Goal: Task Accomplishment & Management: Use online tool/utility

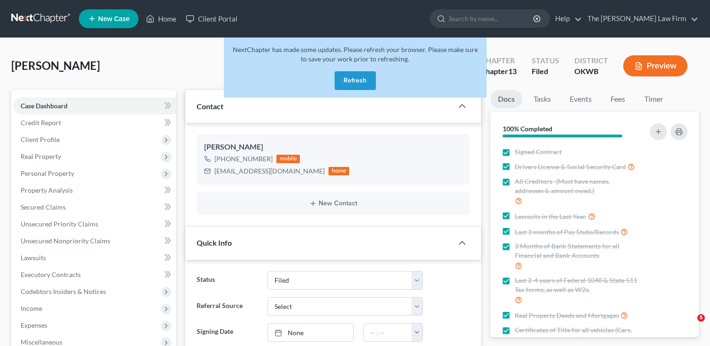
select select "2"
click at [34, 17] on link at bounding box center [41, 18] width 60 height 17
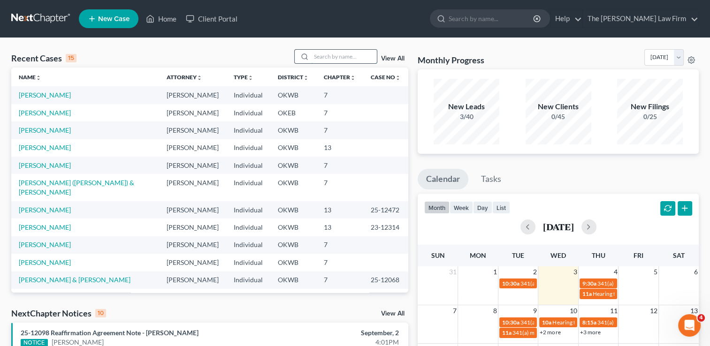
click at [347, 58] on input "search" at bounding box center [344, 57] width 66 height 14
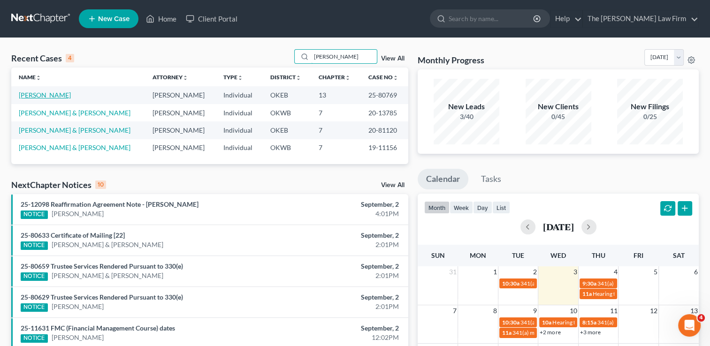
type input "miller"
click at [46, 97] on link "[PERSON_NAME]" at bounding box center [45, 95] width 52 height 8
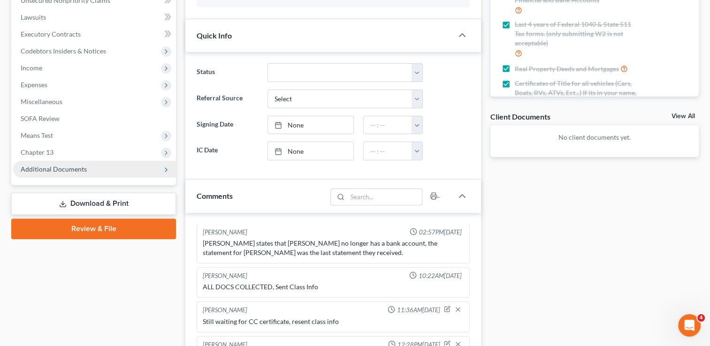
scroll to position [235, 0]
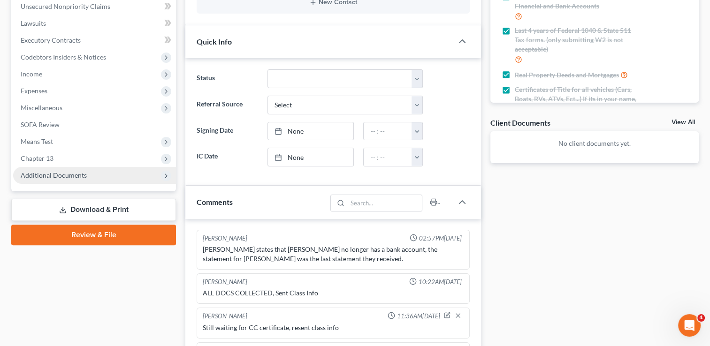
click at [56, 173] on span "Additional Documents" at bounding box center [54, 175] width 66 height 8
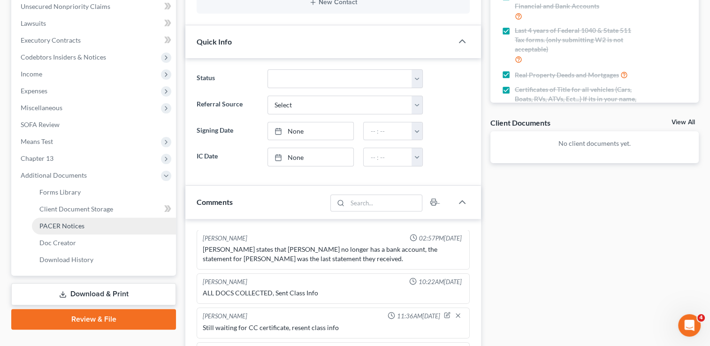
click at [68, 226] on span "PACER Notices" at bounding box center [61, 226] width 45 height 8
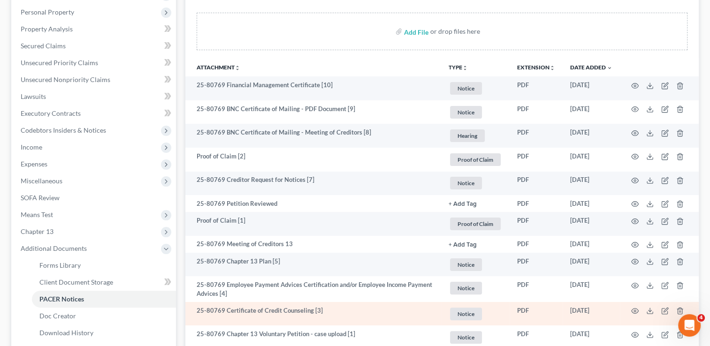
scroll to position [253, 0]
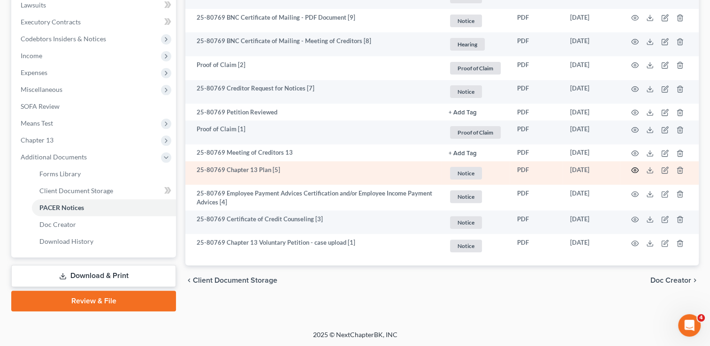
click at [634, 170] on circle "button" at bounding box center [635, 170] width 2 height 2
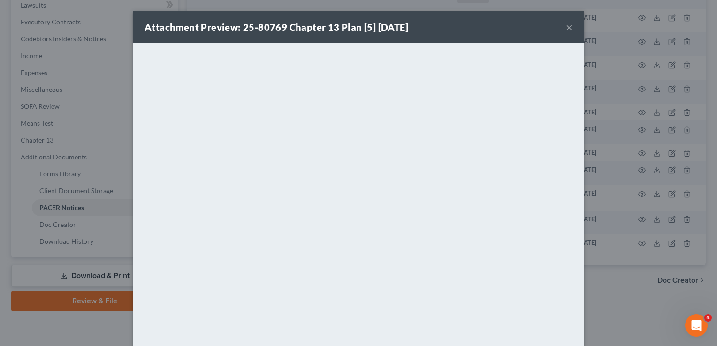
click at [566, 29] on button "×" at bounding box center [569, 27] width 7 height 11
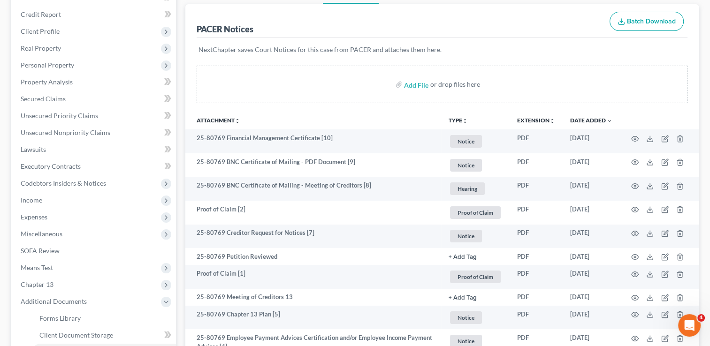
scroll to position [0, 0]
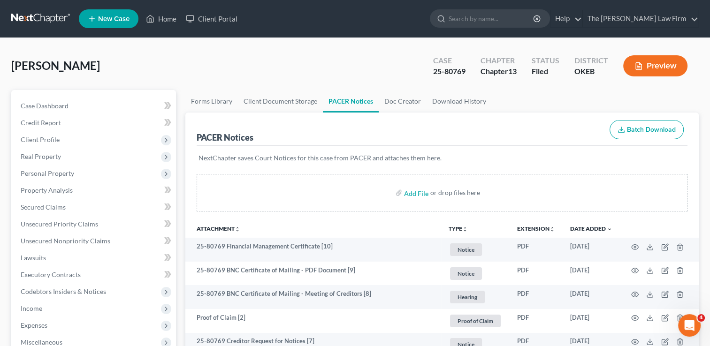
click at [54, 18] on link at bounding box center [41, 18] width 60 height 17
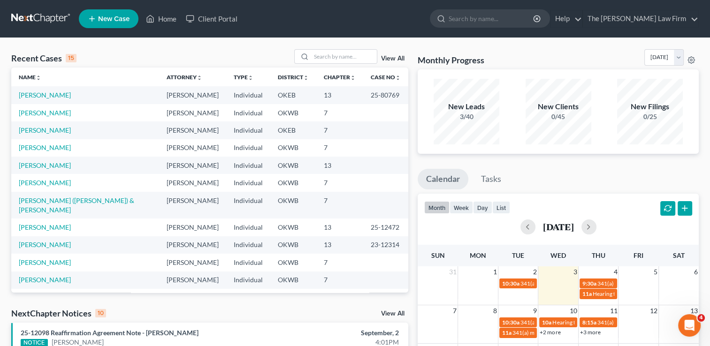
click at [391, 57] on link "View All" at bounding box center [392, 58] width 23 height 7
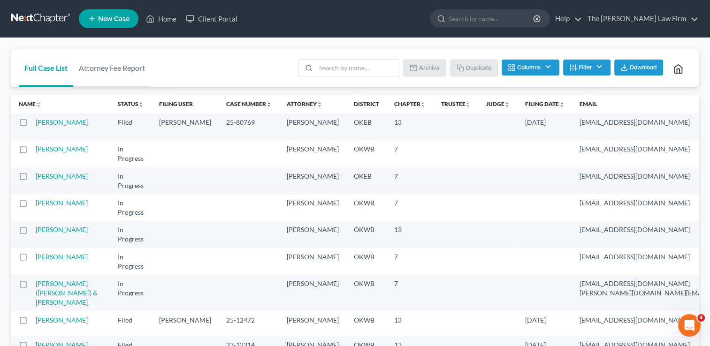
click at [591, 68] on button "Filter" at bounding box center [586, 68] width 47 height 16
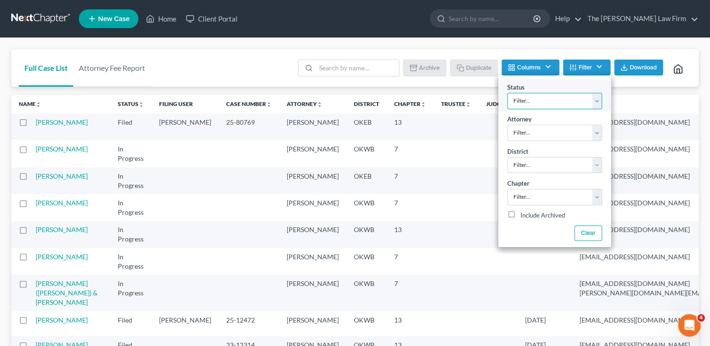
click at [593, 102] on select "Filter... Discharged Dismissed Filed Info Sent In Progress Lead Lost Lead Ready…" at bounding box center [554, 101] width 95 height 16
select select "2"
click at [507, 93] on select "Filter... Discharged Dismissed Filed Info Sent In Progress Lead Lost Lead Ready…" at bounding box center [554, 101] width 95 height 16
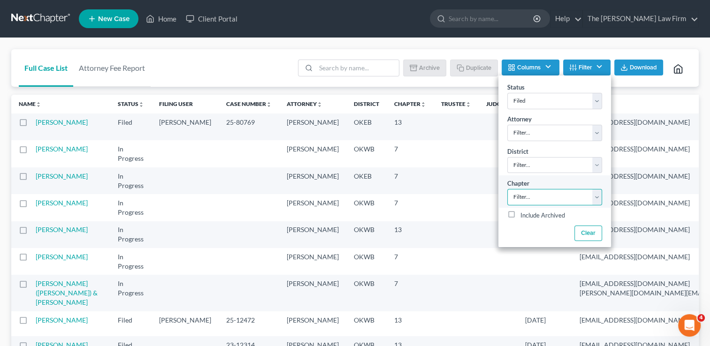
click at [573, 198] on select "Filter... 7 11 13" at bounding box center [554, 197] width 95 height 16
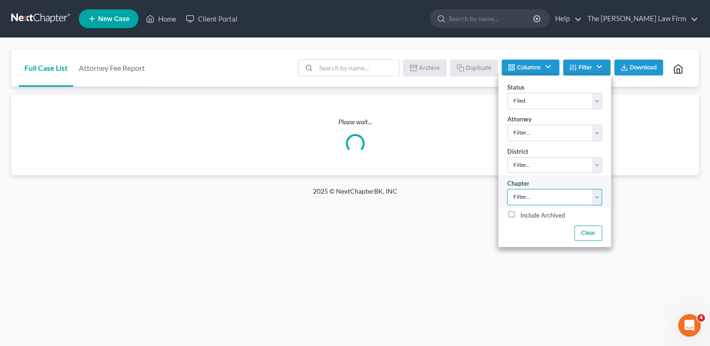
select select "2"
click at [507, 189] on select "Filter... 7 11 13" at bounding box center [554, 197] width 95 height 16
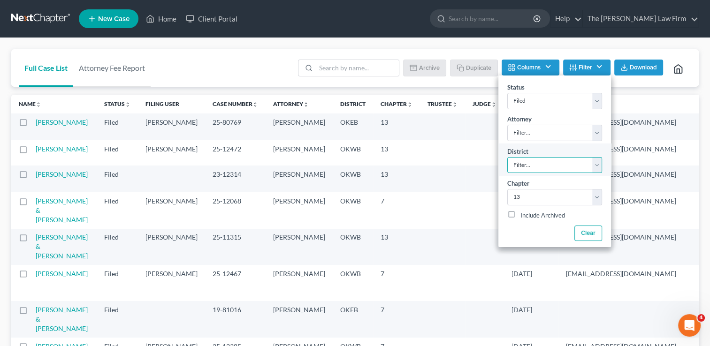
click at [546, 167] on select "Filter... Filter... Alabama - Middle Alabama - Northern Alabama - Southern Alas…" at bounding box center [554, 165] width 95 height 16
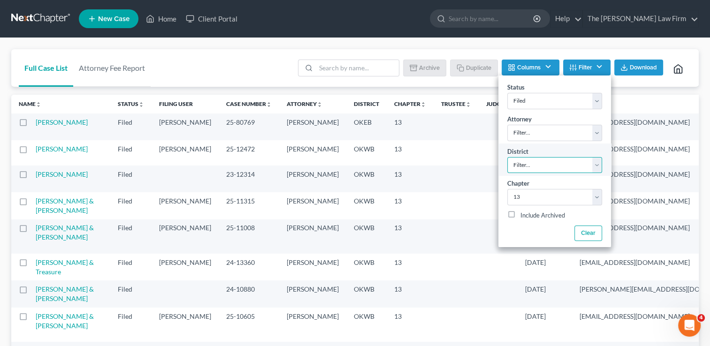
select select "63"
click at [507, 157] on select "Filter... Filter... Alabama - Middle Alabama - Northern Alabama - Southern Alas…" at bounding box center [554, 165] width 95 height 16
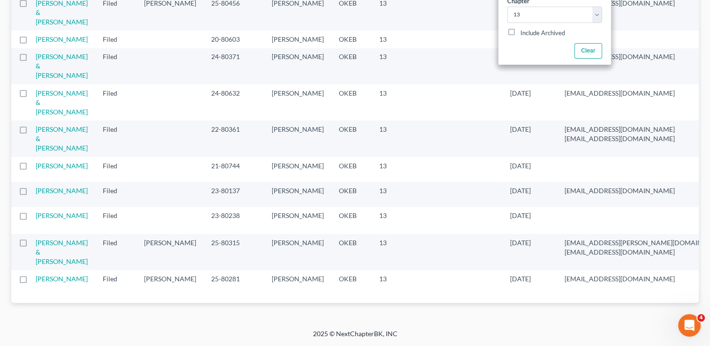
scroll to position [328, 0]
click at [45, 275] on link "[PERSON_NAME]" at bounding box center [62, 279] width 52 height 8
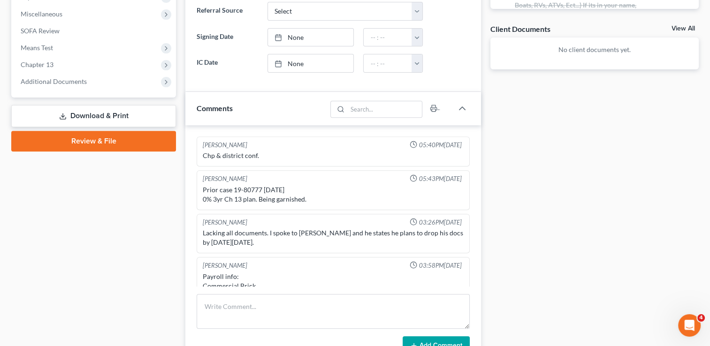
scroll to position [609, 0]
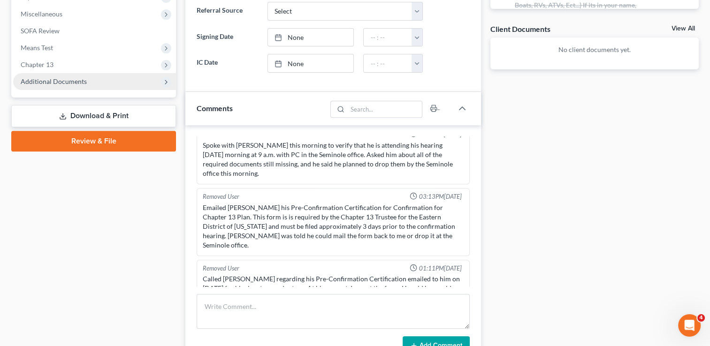
click at [73, 82] on span "Additional Documents" at bounding box center [54, 81] width 66 height 8
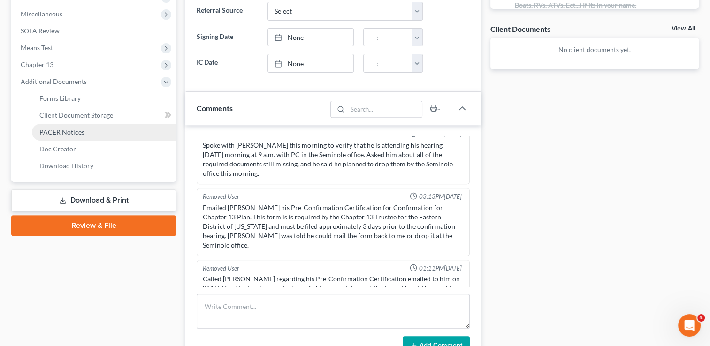
click at [82, 130] on span "PACER Notices" at bounding box center [61, 132] width 45 height 8
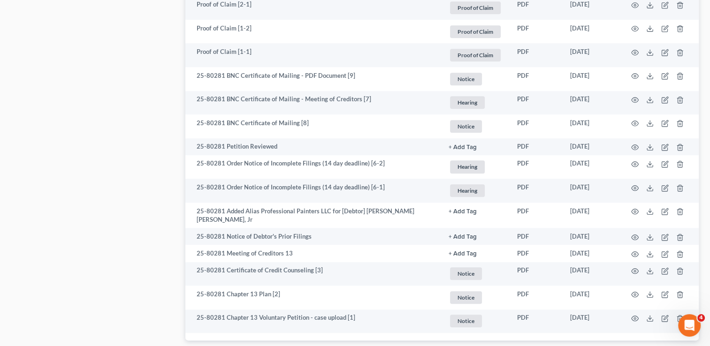
scroll to position [1047, 0]
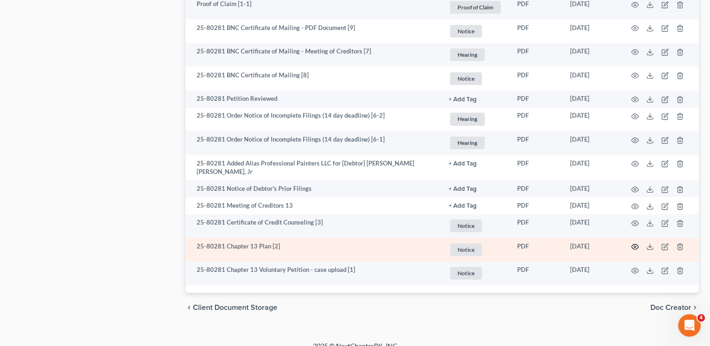
click at [634, 246] on circle "button" at bounding box center [635, 247] width 2 height 2
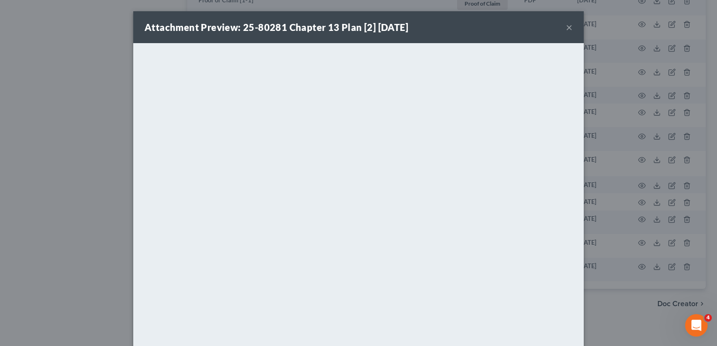
click at [566, 27] on button "×" at bounding box center [569, 27] width 7 height 11
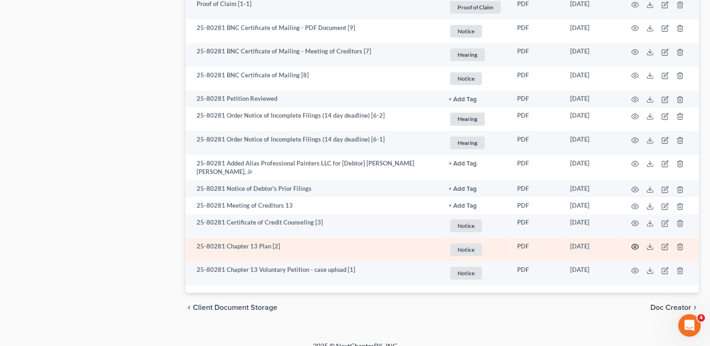
click at [635, 246] on circle "button" at bounding box center [635, 247] width 2 height 2
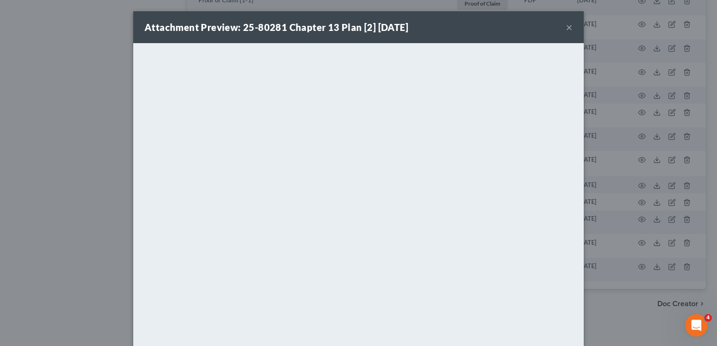
click at [432, 29] on div "Attachment Preview: 25-80281 Chapter 13 Plan [2] 04/10/2025 ×" at bounding box center [358, 27] width 450 height 32
click at [567, 25] on button "×" at bounding box center [569, 27] width 7 height 11
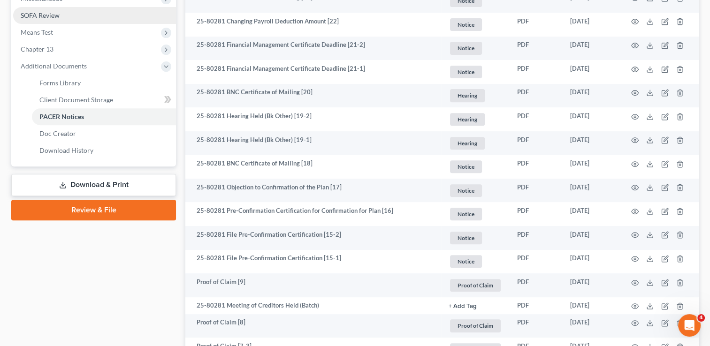
scroll to position [0, 0]
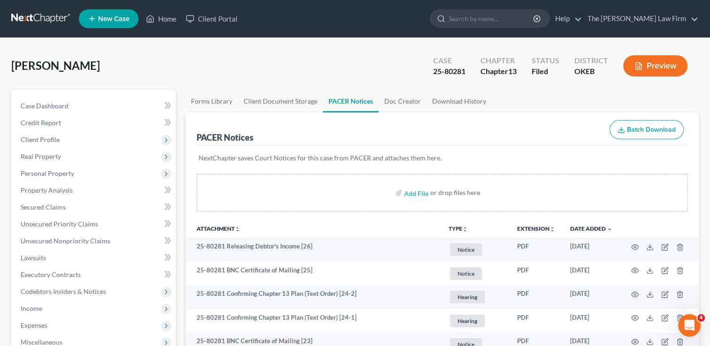
click at [30, 12] on link at bounding box center [41, 18] width 60 height 17
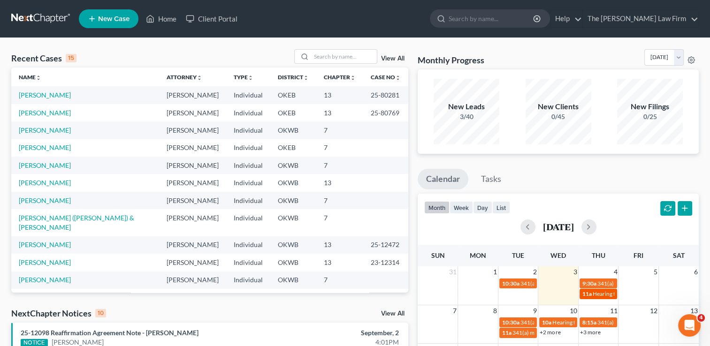
click at [599, 294] on span "Hearing for [PERSON_NAME] & [PERSON_NAME]" at bounding box center [653, 293] width 123 height 7
select select "Days"
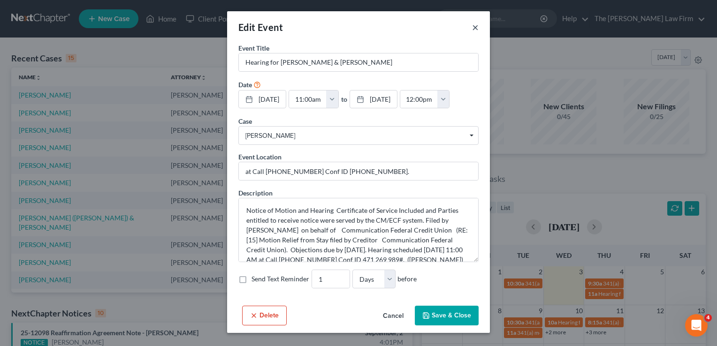
click at [473, 26] on button "×" at bounding box center [475, 27] width 7 height 11
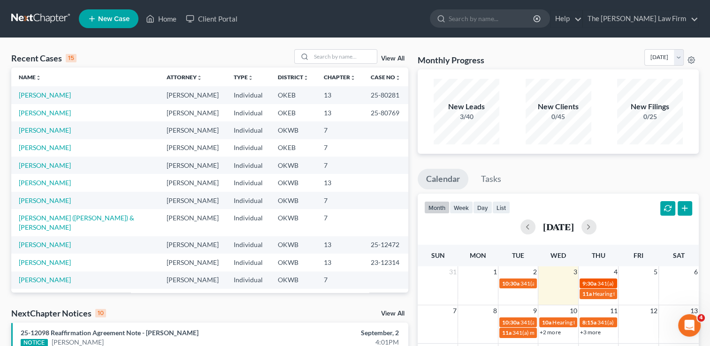
click at [593, 283] on span "9:30a" at bounding box center [589, 283] width 14 height 7
select select "Days"
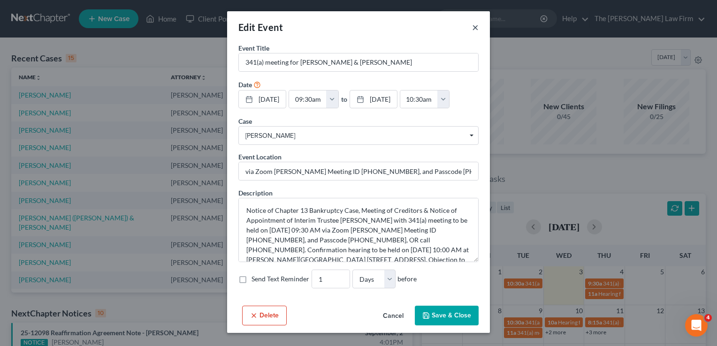
click at [474, 27] on button "×" at bounding box center [475, 27] width 7 height 11
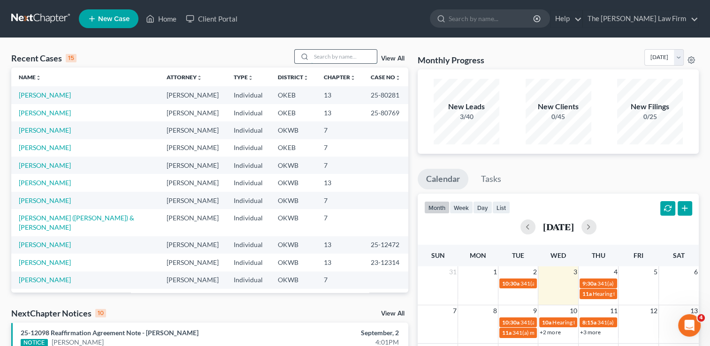
click at [344, 55] on input "search" at bounding box center [344, 57] width 66 height 14
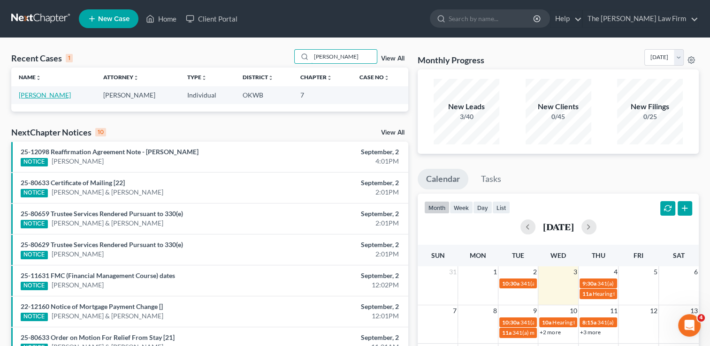
type input "kinsey"
click at [56, 95] on link "[PERSON_NAME]" at bounding box center [45, 95] width 52 height 8
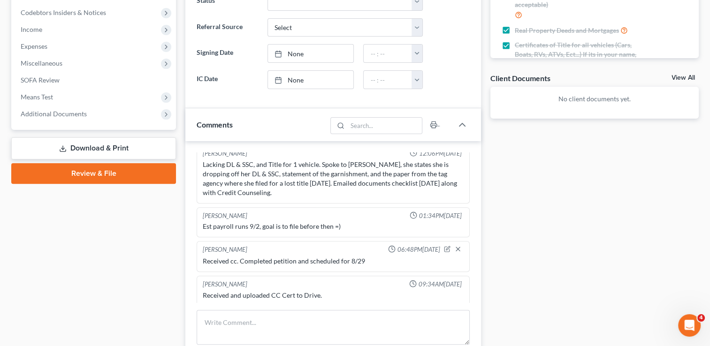
scroll to position [281, 0]
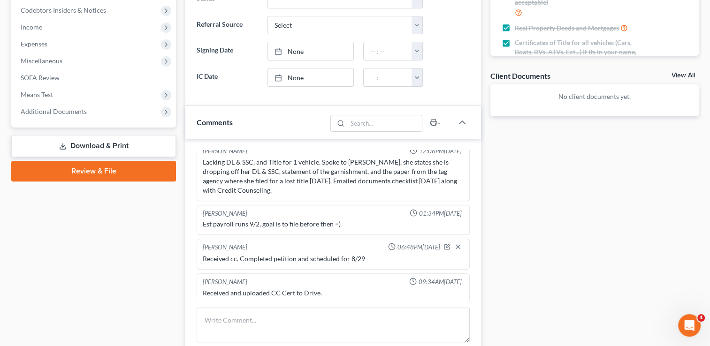
click at [115, 170] on link "Review & File" at bounding box center [93, 171] width 165 height 21
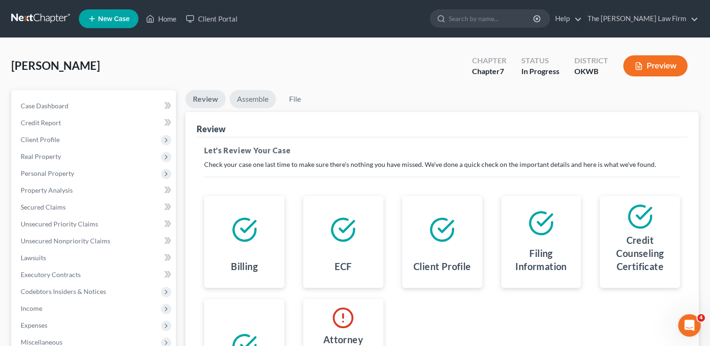
click at [255, 98] on link "Assemble" at bounding box center [252, 99] width 46 height 18
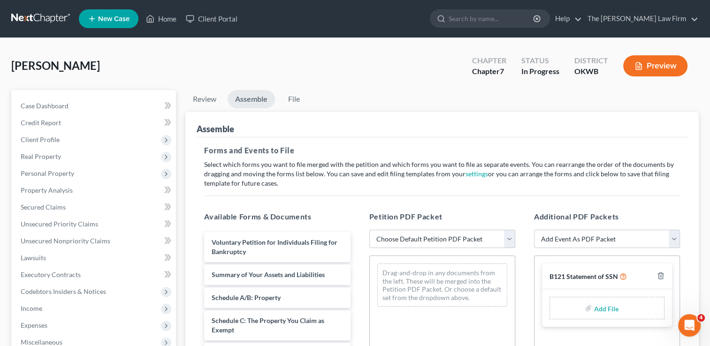
click at [409, 237] on select "Choose Default Petition PDF Packet Complete Bankruptcy Petition (all forms and …" at bounding box center [442, 239] width 146 height 19
select select "0"
click at [369, 230] on select "Choose Default Petition PDF Packet Complete Bankruptcy Petition (all forms and …" at bounding box center [442, 239] width 146 height 19
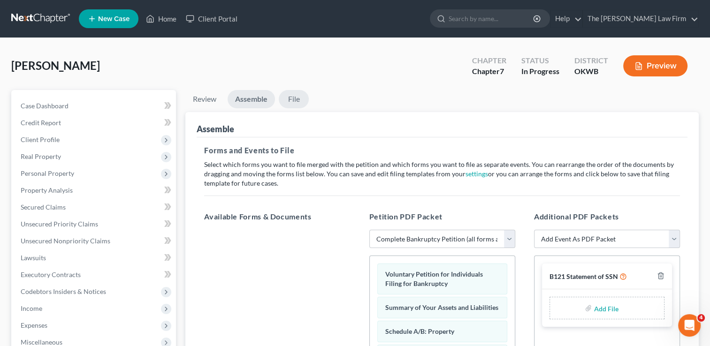
click at [295, 100] on link "File" at bounding box center [294, 99] width 30 height 18
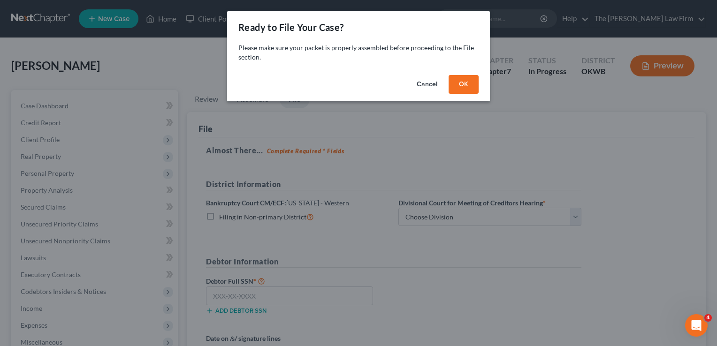
click at [462, 90] on button "OK" at bounding box center [463, 84] width 30 height 19
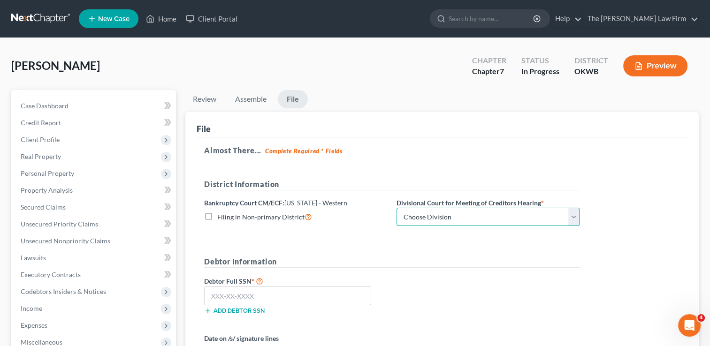
click at [482, 217] on select "Choose Division Oklahoma City" at bounding box center [487, 217] width 183 height 19
select select "0"
click at [396, 208] on select "Choose Division Oklahoma City" at bounding box center [487, 217] width 183 height 19
click at [368, 237] on form "District Information Bankruptcy Court CM/ECF: Oklahoma - Western Filing in Non-…" at bounding box center [391, 282] width 375 height 206
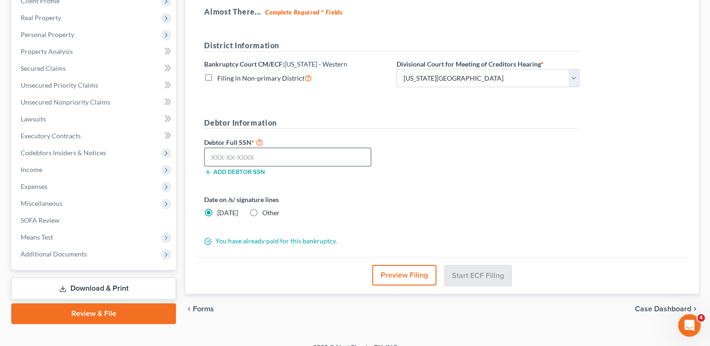
scroll to position [141, 0]
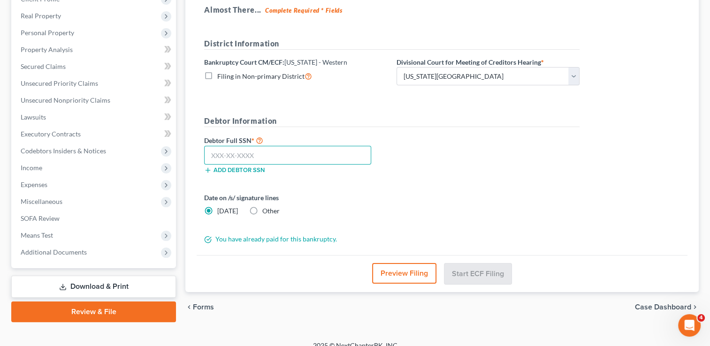
click at [283, 155] on input "text" at bounding box center [287, 155] width 167 height 19
type input "443-92-9859"
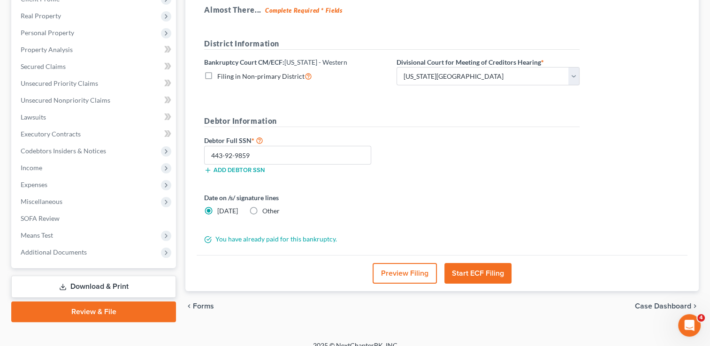
click at [262, 210] on label "Other" at bounding box center [270, 210] width 17 height 9
click at [266, 210] on input "Other" at bounding box center [269, 209] width 6 height 6
radio input "true"
radio input "false"
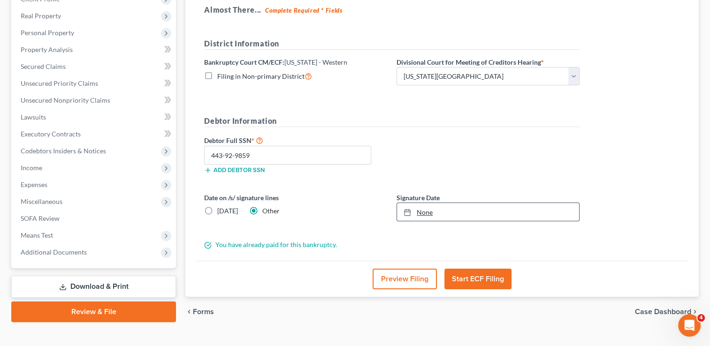
click at [429, 210] on link "None" at bounding box center [488, 212] width 182 height 18
type input "9/3/2025"
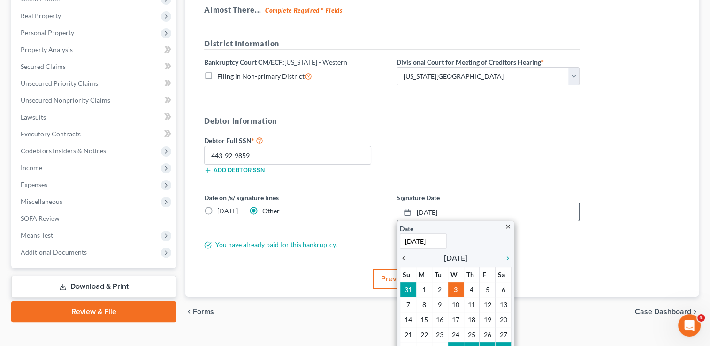
click at [402, 256] on icon "chevron_left" at bounding box center [406, 259] width 12 height 8
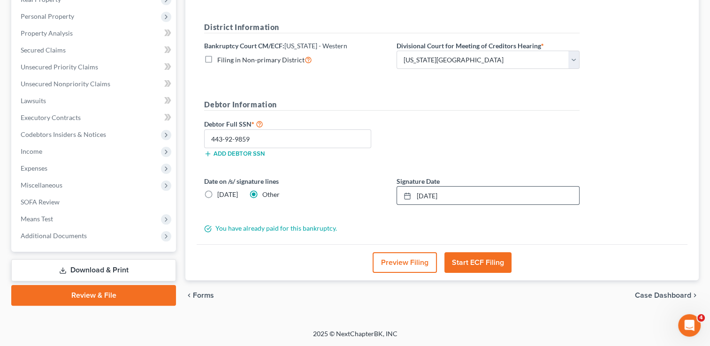
scroll to position [156, 0]
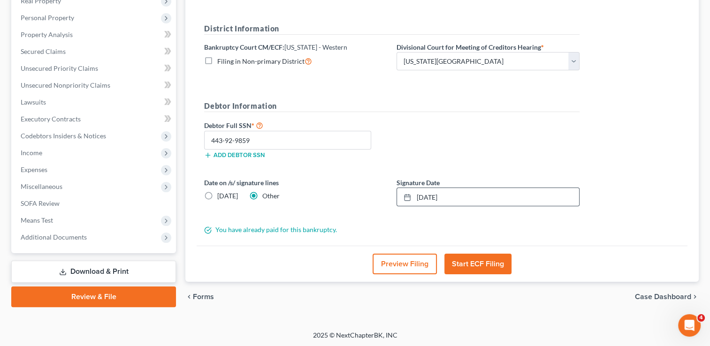
click at [489, 262] on button "Start ECF Filing" at bounding box center [477, 264] width 67 height 21
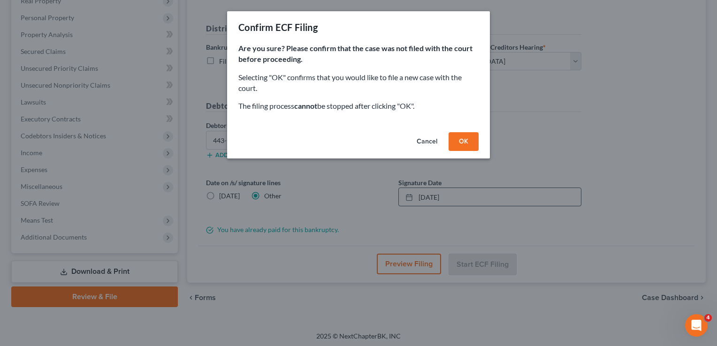
click at [467, 140] on button "OK" at bounding box center [463, 141] width 30 height 19
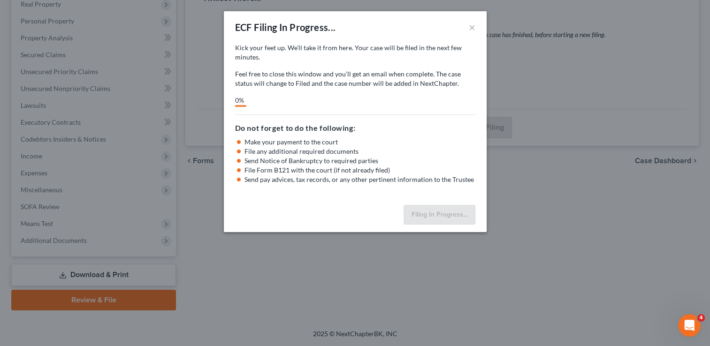
scroll to position [151, 0]
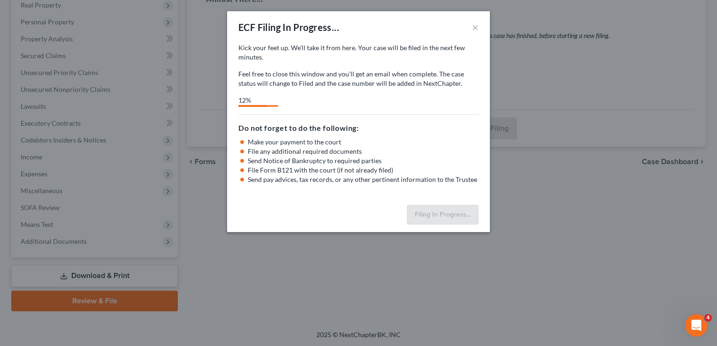
select select "0"
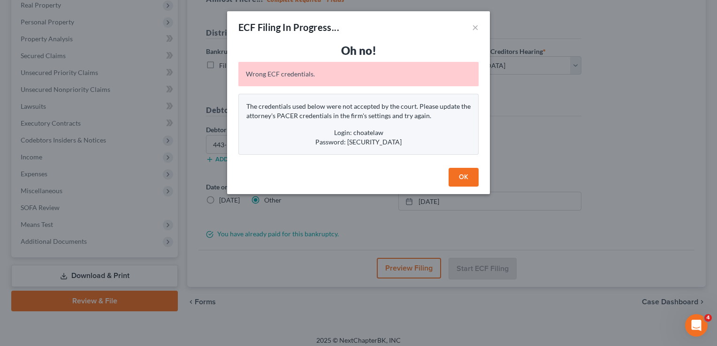
click at [462, 174] on button "OK" at bounding box center [463, 177] width 30 height 19
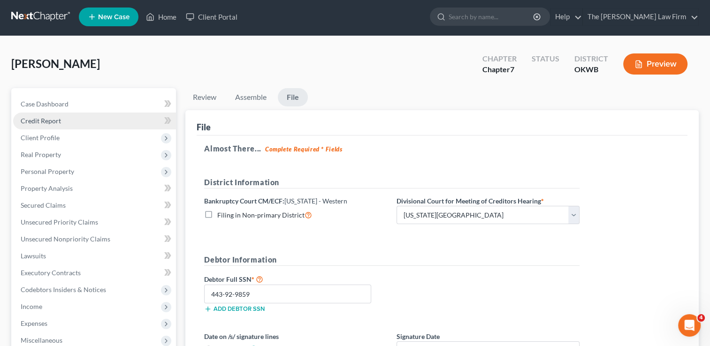
scroll to position [0, 0]
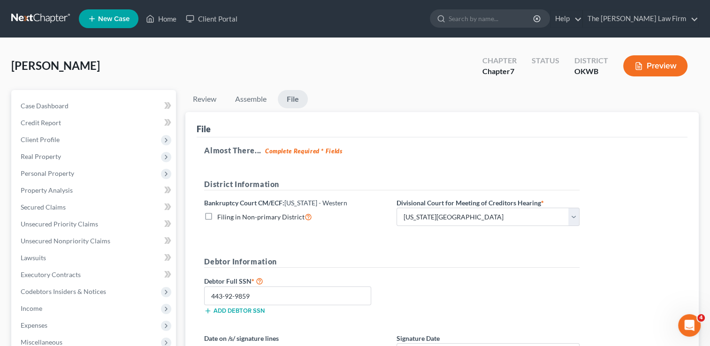
click at [39, 16] on link at bounding box center [41, 18] width 60 height 17
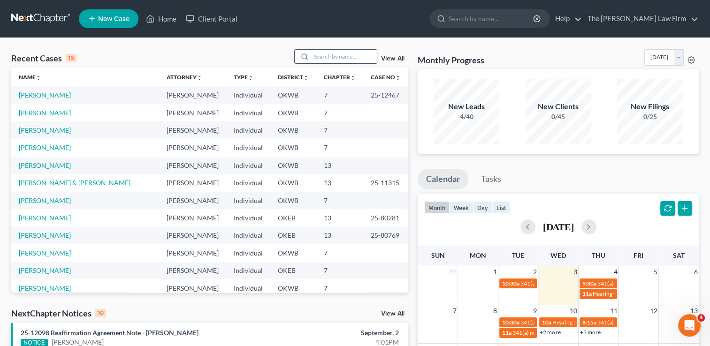
click at [367, 57] on input "search" at bounding box center [344, 57] width 66 height 14
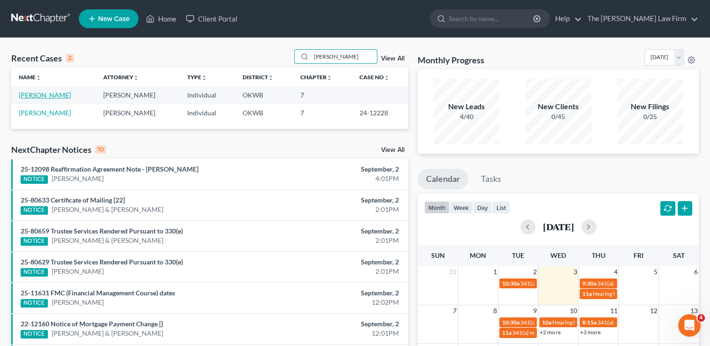
type input "[PERSON_NAME]"
click at [43, 95] on link "[PERSON_NAME]" at bounding box center [45, 95] width 52 height 8
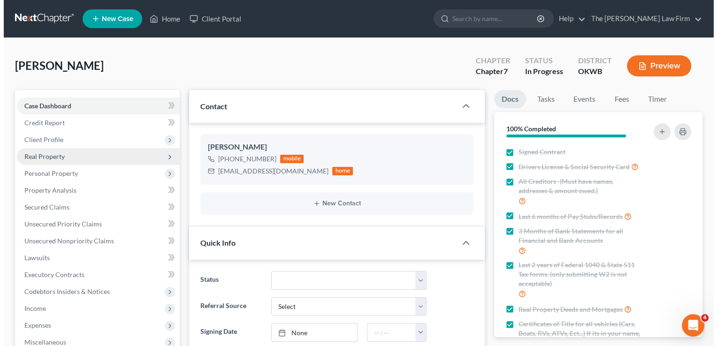
scroll to position [213, 0]
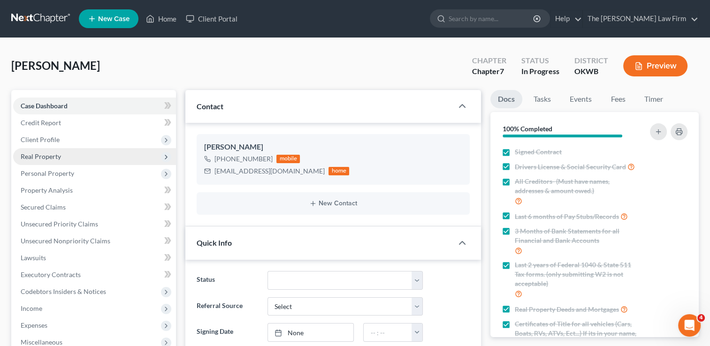
click at [43, 159] on span "Real Property" at bounding box center [41, 156] width 40 height 8
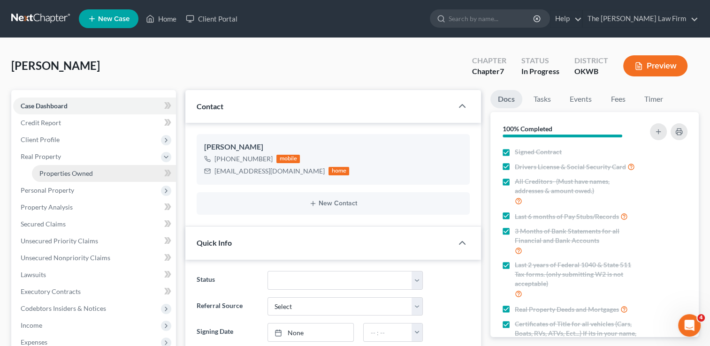
click at [68, 172] on span "Properties Owned" at bounding box center [65, 173] width 53 height 8
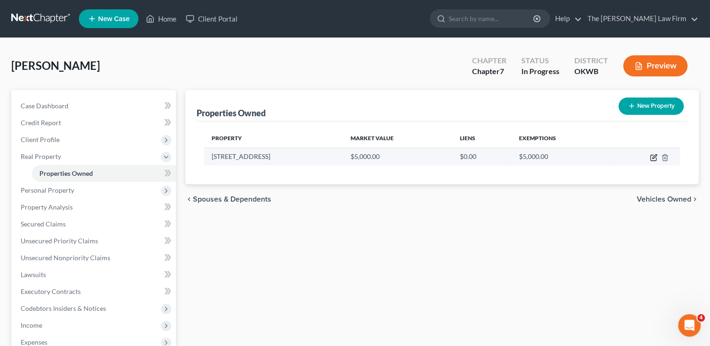
click at [655, 156] on icon "button" at bounding box center [654, 156] width 4 height 4
select select "37"
select select "0"
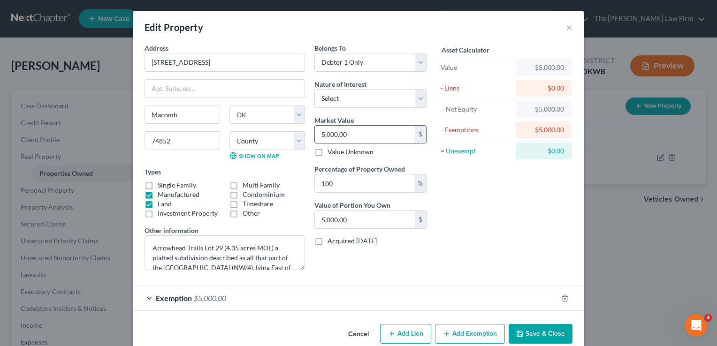
click at [318, 135] on input "5,000.00" at bounding box center [365, 135] width 100 height 18
type input "3"
type input "3.00"
type input "35"
type input "35.00"
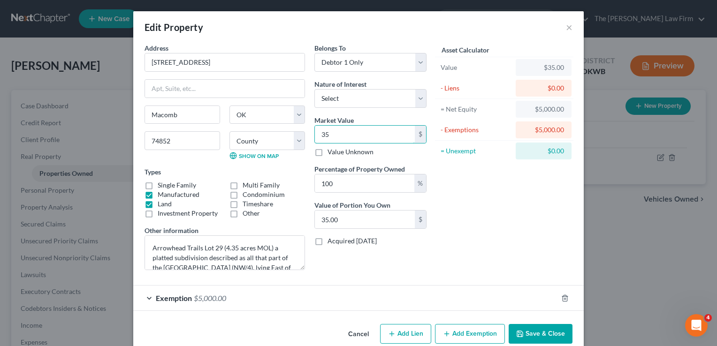
type input "350"
type input "350.00"
type input "3500"
type input "3,500.00"
type input "3,5000"
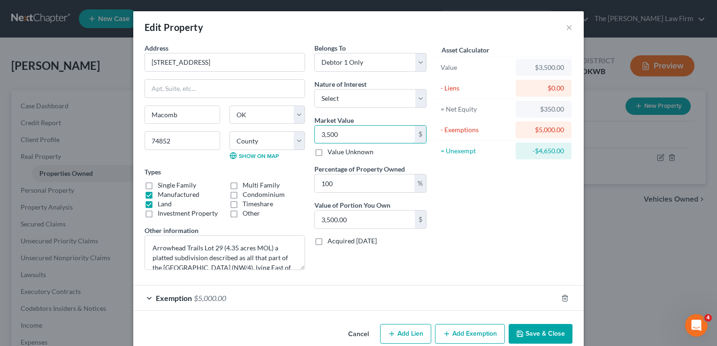
type input "35,000.00"
type input "35,000"
click at [480, 181] on div "Asset Calculator Value $35,000.00 - Liens $0.00 = Net Equity $3,500.00 - Exempt…" at bounding box center [504, 160] width 146 height 235
click at [539, 329] on button "Save & Close" at bounding box center [540, 334] width 64 height 20
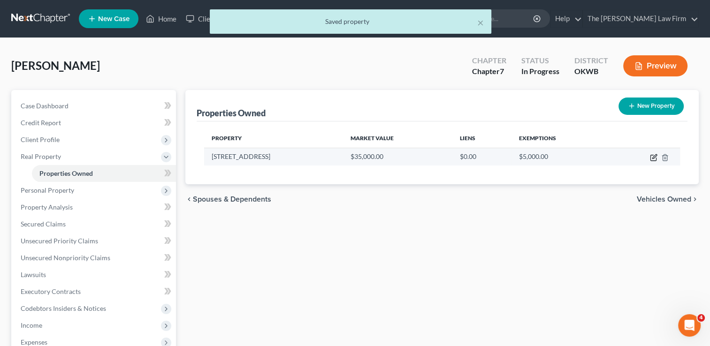
click at [654, 156] on icon "button" at bounding box center [654, 158] width 8 height 8
select select "37"
select select "62"
select select "0"
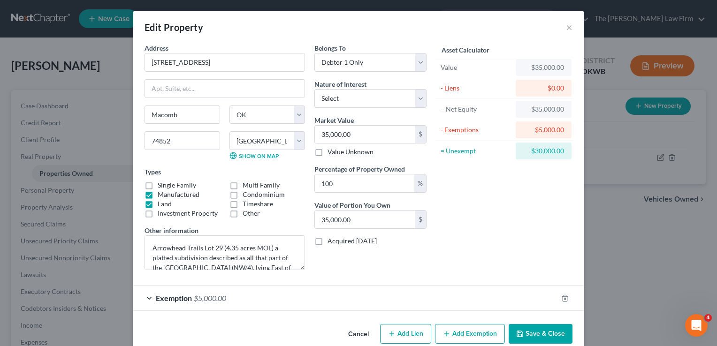
click at [242, 297] on div "Exemption $5,000.00" at bounding box center [345, 298] width 424 height 25
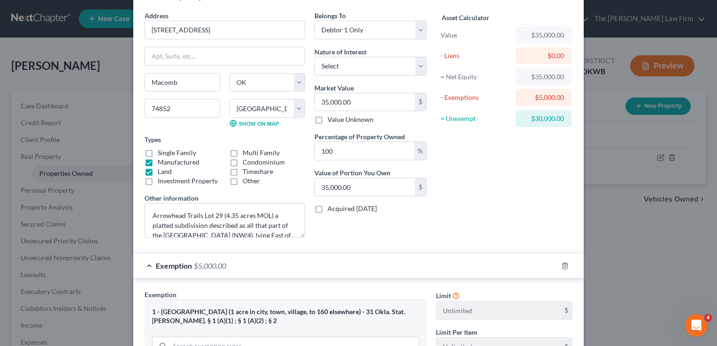
scroll to position [188, 0]
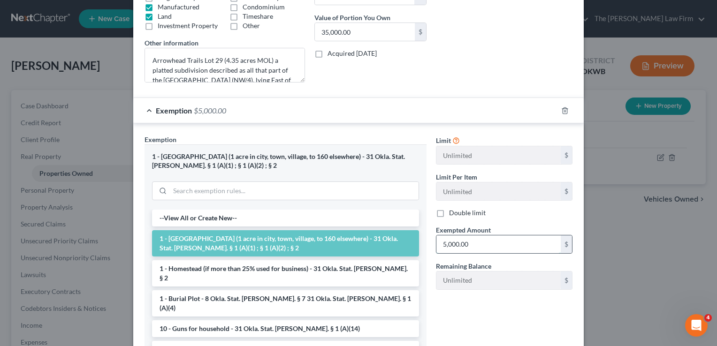
click at [477, 240] on input "5,000.00" at bounding box center [498, 244] width 124 height 18
type input "35,000"
click at [496, 313] on div "Limit Unlimited $ Limit Per Item Unlimited $ Double limit Exempted Amount * 35,…" at bounding box center [504, 251] width 146 height 232
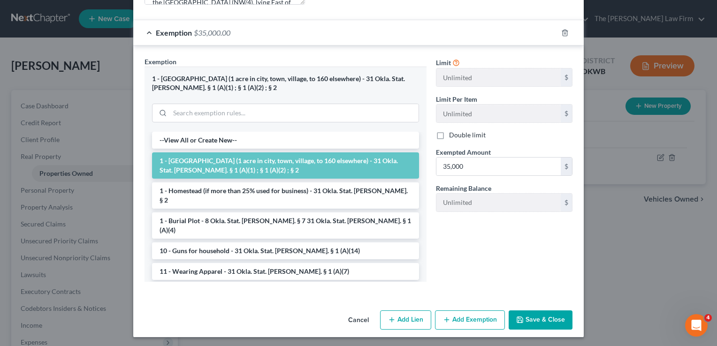
scroll to position [266, 0]
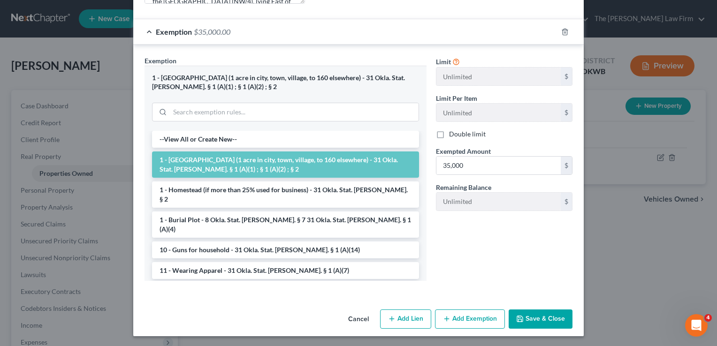
click at [548, 319] on button "Save & Close" at bounding box center [540, 320] width 64 height 20
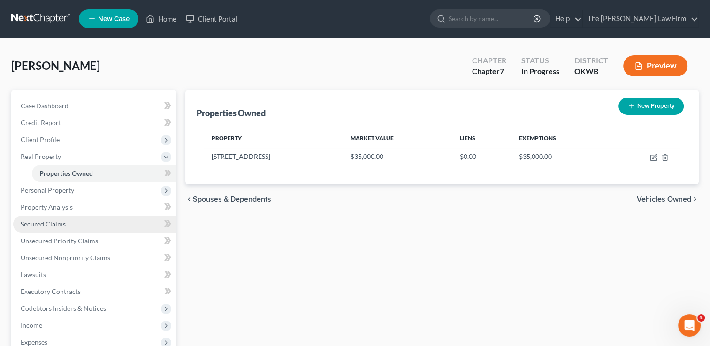
click at [64, 220] on span "Secured Claims" at bounding box center [43, 224] width 45 height 8
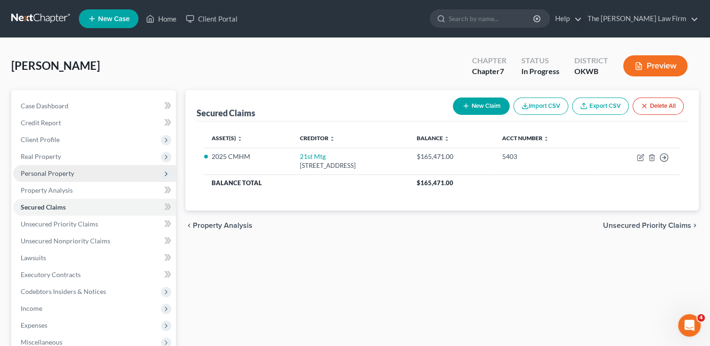
click at [54, 171] on span "Personal Property" at bounding box center [47, 173] width 53 height 8
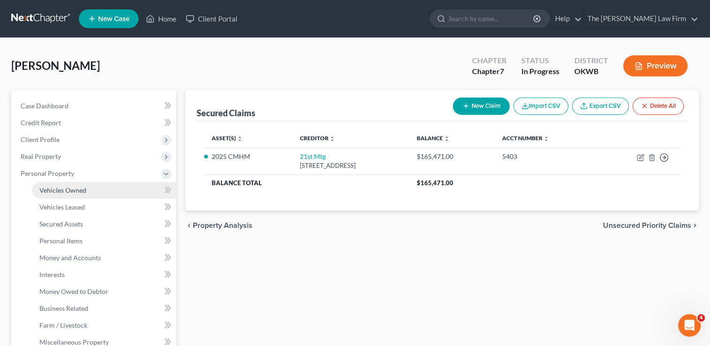
click at [82, 186] on span "Vehicles Owned" at bounding box center [62, 190] width 47 height 8
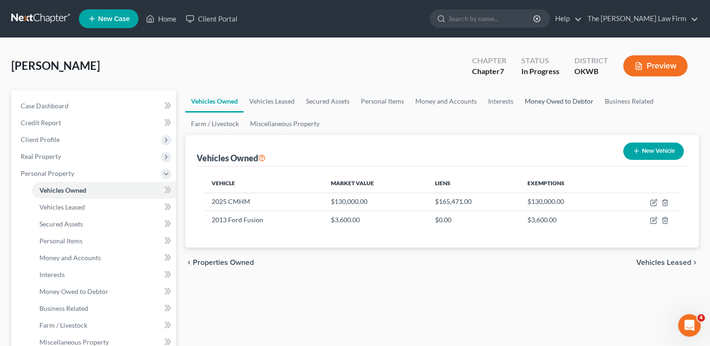
click at [555, 102] on link "Money Owed to Debtor" at bounding box center [559, 101] width 80 height 23
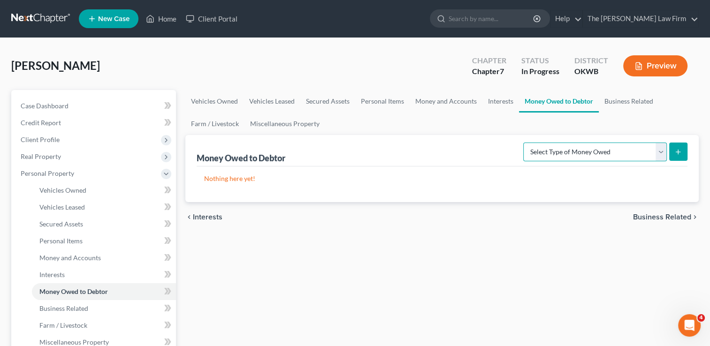
click at [621, 153] on select "Select Type of Money Owed Accounts Receivable Alimony Child Support Claims Agai…" at bounding box center [595, 152] width 144 height 19
select select "divorce_settlements"
click at [525, 143] on select "Select Type of Money Owed Accounts Receivable Alimony Child Support Claims Agai…" at bounding box center [595, 152] width 144 height 19
click at [681, 145] on button "submit" at bounding box center [678, 152] width 18 height 18
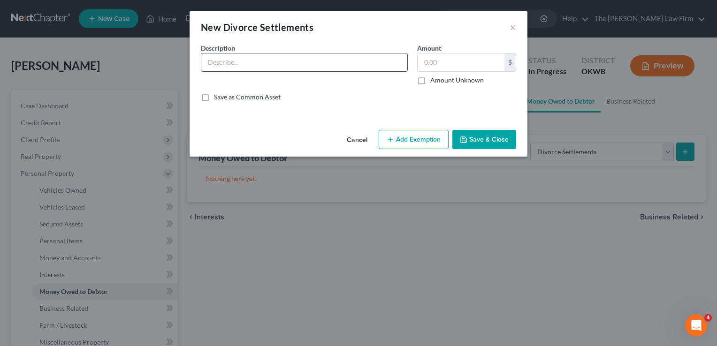
click at [302, 63] on input "text" at bounding box center [304, 62] width 206 height 18
type input "Divorce settlement"
click at [456, 58] on input "text" at bounding box center [460, 62] width 87 height 18
type input "1,000"
click at [398, 140] on button "Add Exemption" at bounding box center [414, 140] width 70 height 20
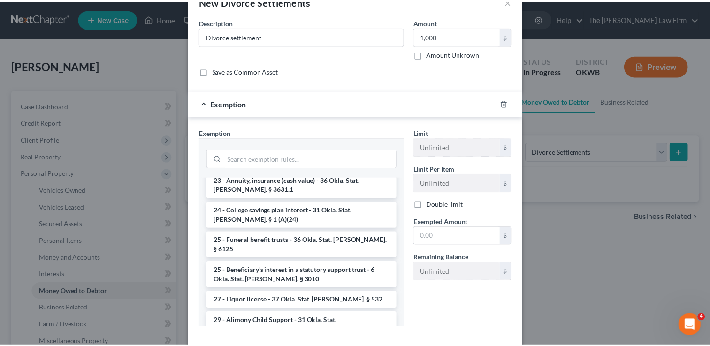
scroll to position [548, 0]
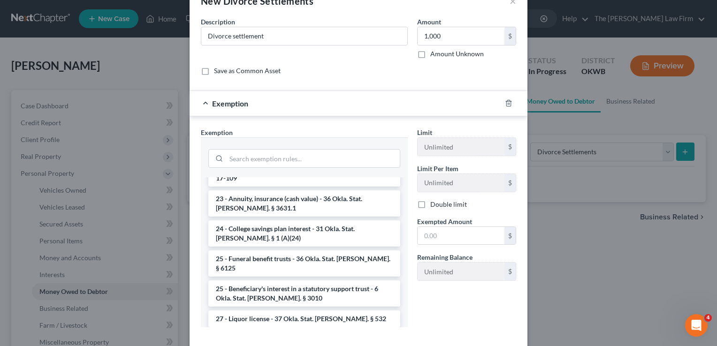
click at [244, 331] on li "29 - Alimony Child Support - 31 Okla. Stat. [PERSON_NAME]. § 1 (A)(19)" at bounding box center [304, 344] width 192 height 26
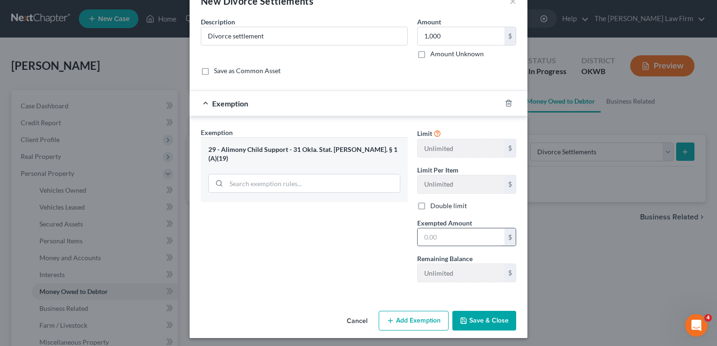
click at [447, 237] on input "text" at bounding box center [460, 237] width 87 height 18
type input "1,000"
click at [482, 318] on button "Save & Close" at bounding box center [484, 321] width 64 height 20
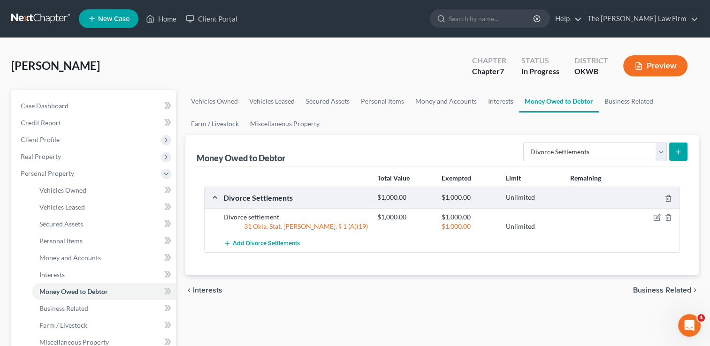
click at [40, 18] on link at bounding box center [41, 18] width 60 height 17
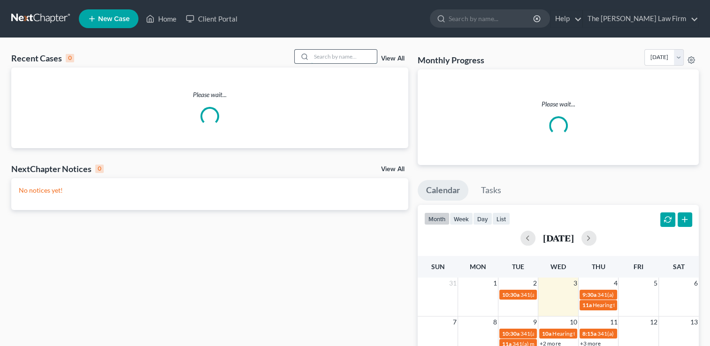
click at [355, 57] on input "search" at bounding box center [344, 57] width 66 height 14
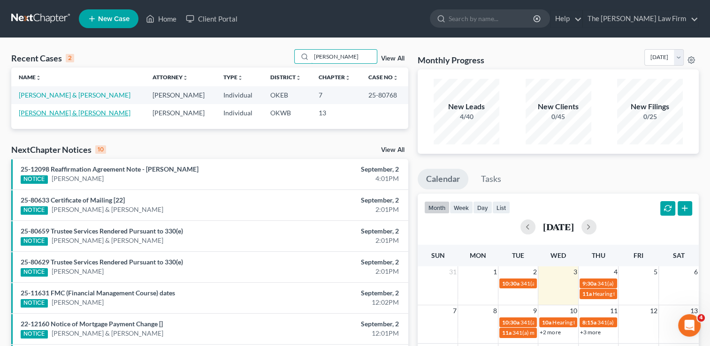
type input "[PERSON_NAME]"
click at [67, 114] on link "[PERSON_NAME] & [PERSON_NAME]" at bounding box center [75, 113] width 112 height 8
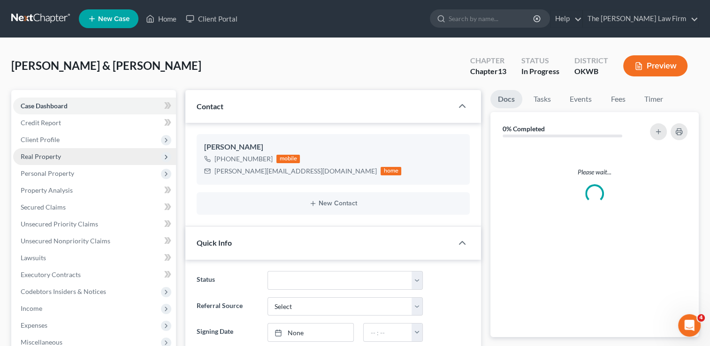
click at [64, 157] on span "Real Property" at bounding box center [94, 156] width 163 height 17
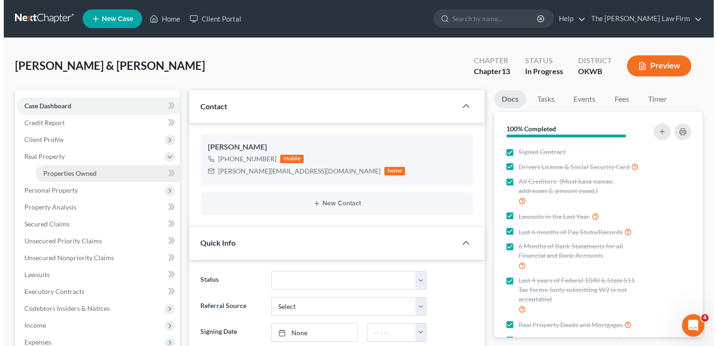
scroll to position [637, 0]
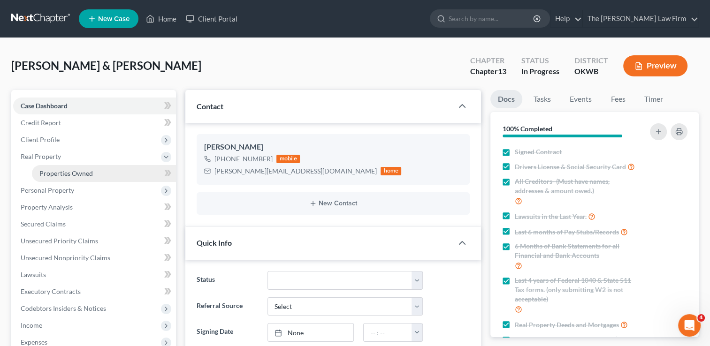
click at [80, 174] on span "Properties Owned" at bounding box center [65, 173] width 53 height 8
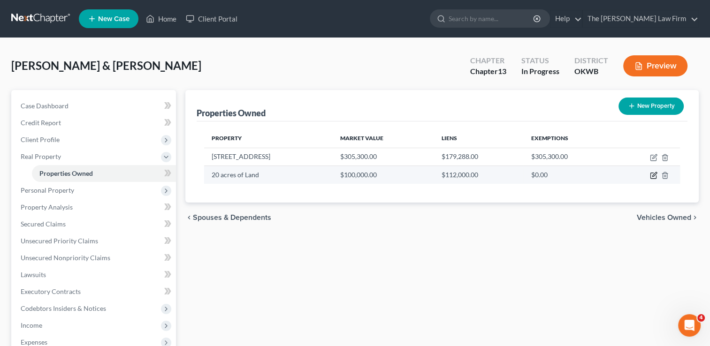
click at [654, 175] on icon "button" at bounding box center [654, 176] width 8 height 8
select select "37"
select select "2"
select select "0"
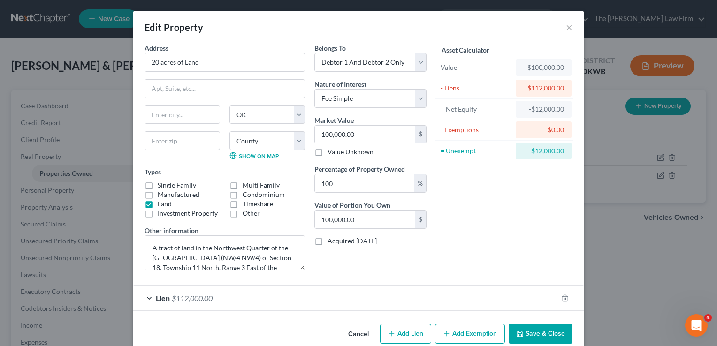
click at [468, 328] on button "Add Exemption" at bounding box center [470, 334] width 70 height 20
select select "2"
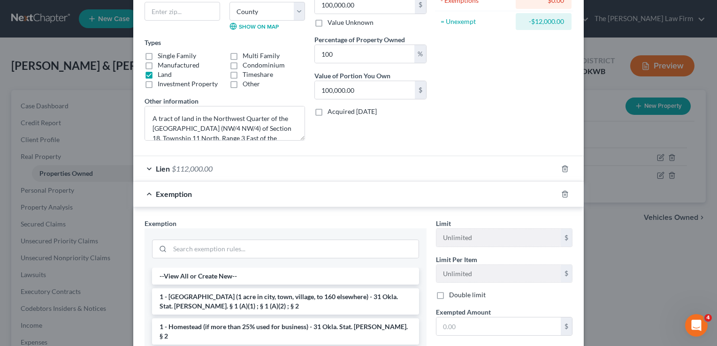
scroll to position [188, 0]
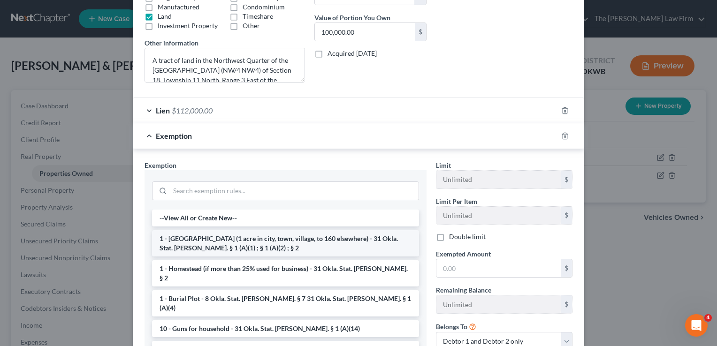
click at [195, 242] on li "1 - [GEOGRAPHIC_DATA] (1 acre in city, town, village, to 160 elsewhere) - 31 Ok…" at bounding box center [285, 243] width 267 height 26
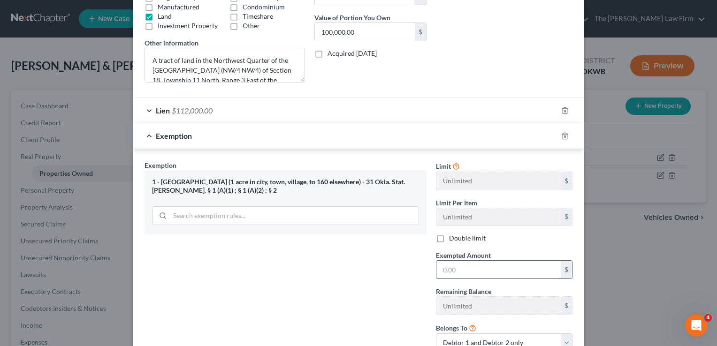
click at [462, 269] on input "text" at bounding box center [498, 270] width 124 height 18
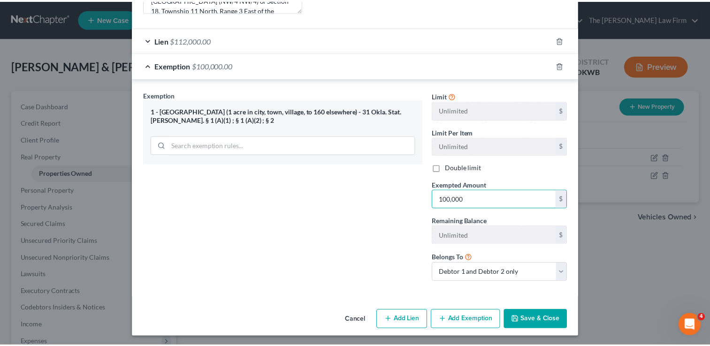
scroll to position [258, 0]
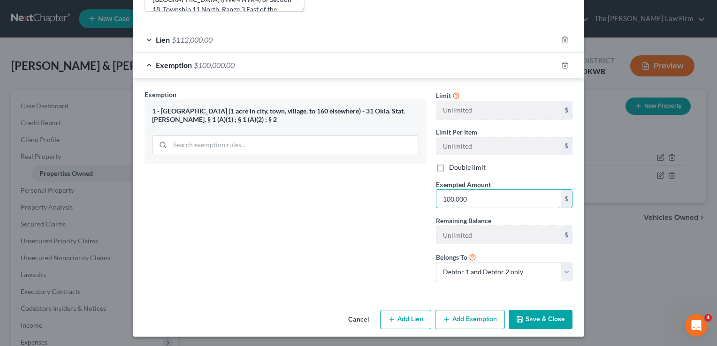
type input "100,000"
click at [538, 322] on button "Save & Close" at bounding box center [540, 320] width 64 height 20
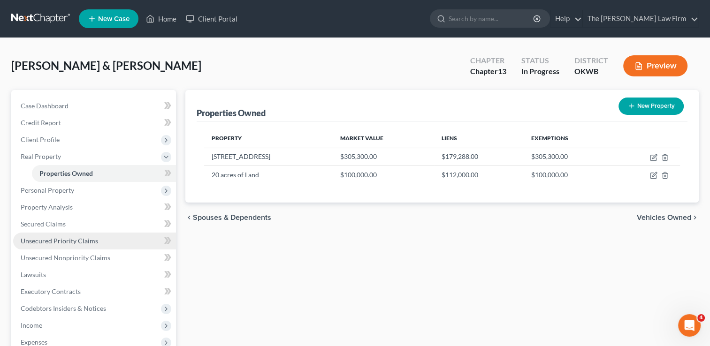
click at [68, 240] on span "Unsecured Priority Claims" at bounding box center [59, 241] width 77 height 8
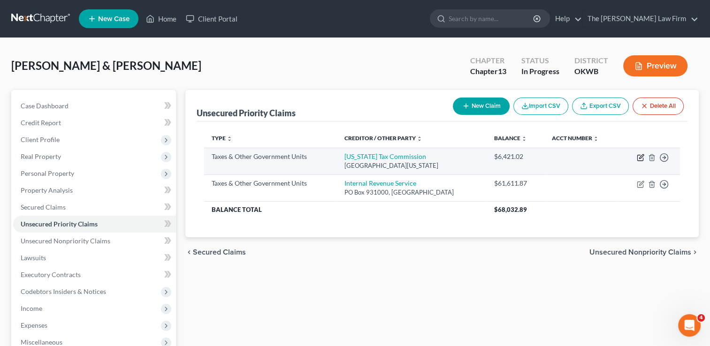
click at [638, 156] on icon "button" at bounding box center [640, 158] width 8 height 8
select select "2"
select select "37"
select select "2"
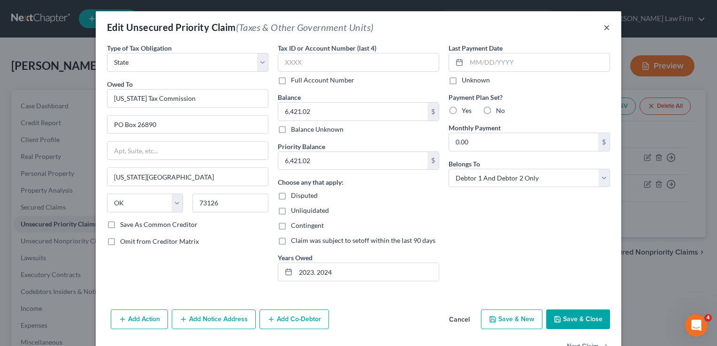
click at [603, 27] on button "×" at bounding box center [606, 27] width 7 height 11
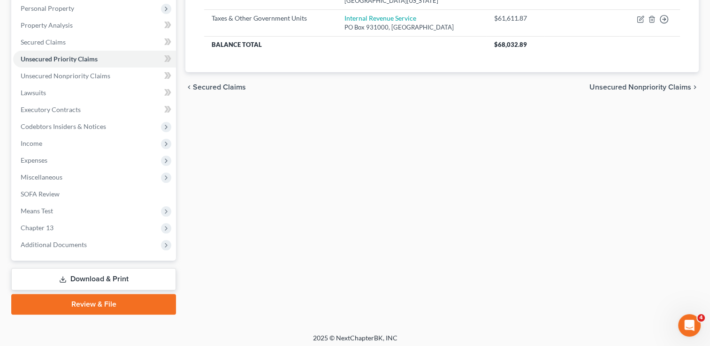
scroll to position [168, 0]
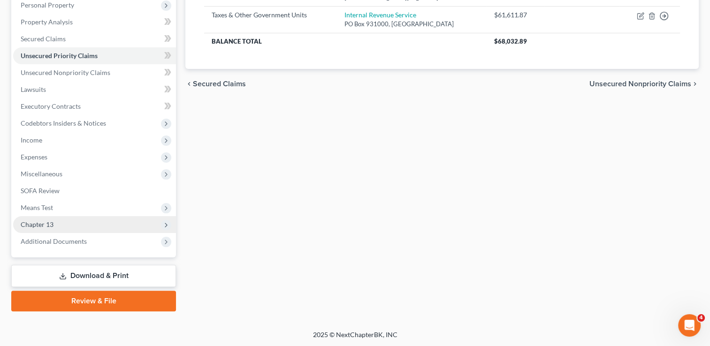
click at [50, 225] on span "Chapter 13" at bounding box center [37, 224] width 33 height 8
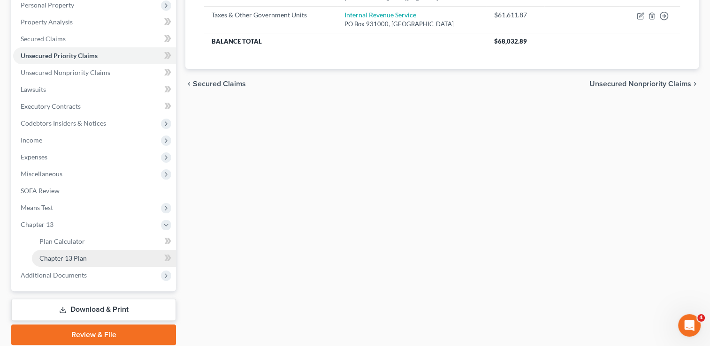
drag, startPoint x: 67, startPoint y: 258, endPoint x: 98, endPoint y: 256, distance: 30.5
click at [67, 258] on span "Chapter 13 Plan" at bounding box center [62, 258] width 47 height 8
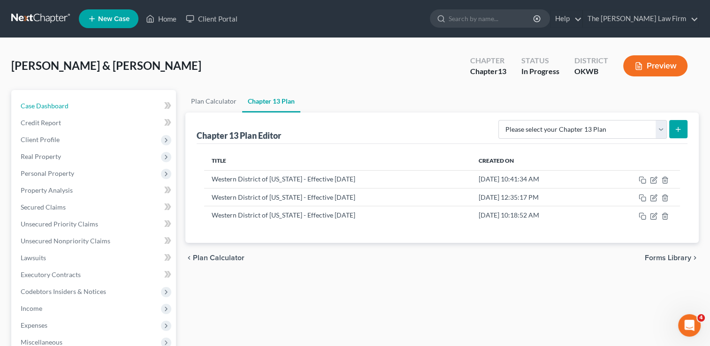
click at [72, 105] on link "Case Dashboard" at bounding box center [94, 106] width 163 height 17
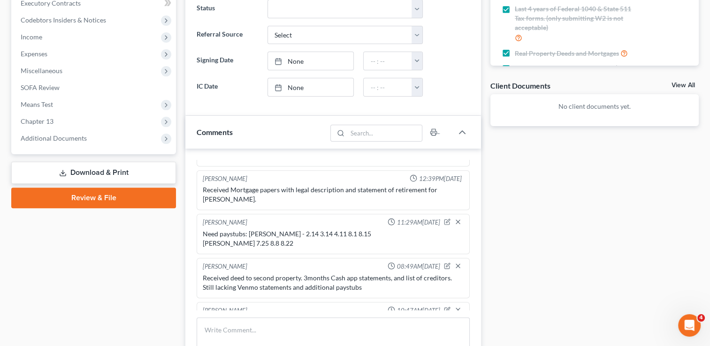
scroll to position [281, 0]
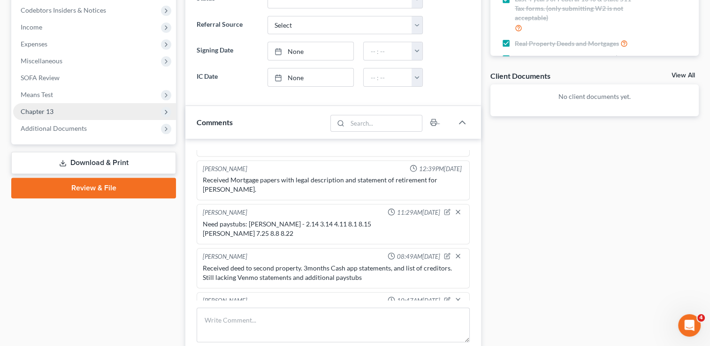
click at [56, 110] on span "Chapter 13" at bounding box center [94, 111] width 163 height 17
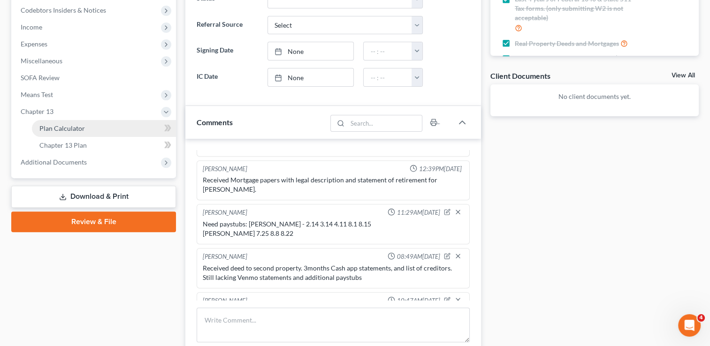
click at [84, 128] on link "Plan Calculator" at bounding box center [104, 128] width 144 height 17
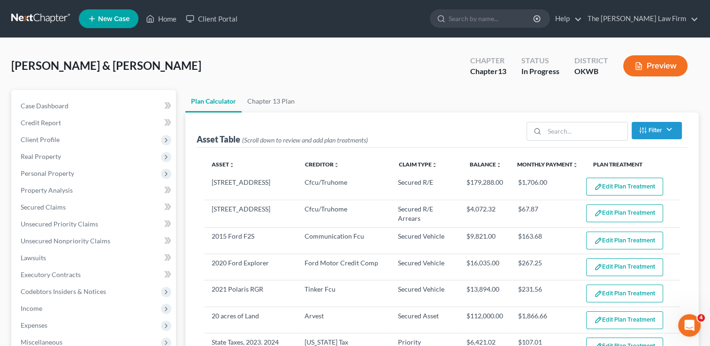
select select "59"
drag, startPoint x: 63, startPoint y: 106, endPoint x: 99, endPoint y: 104, distance: 35.8
click at [63, 106] on span "Case Dashboard" at bounding box center [45, 106] width 48 height 8
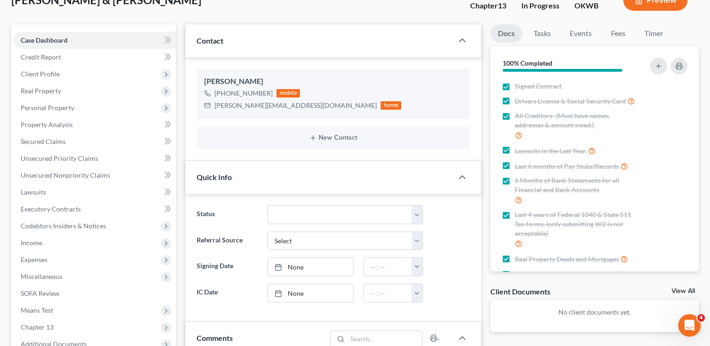
scroll to position [47, 0]
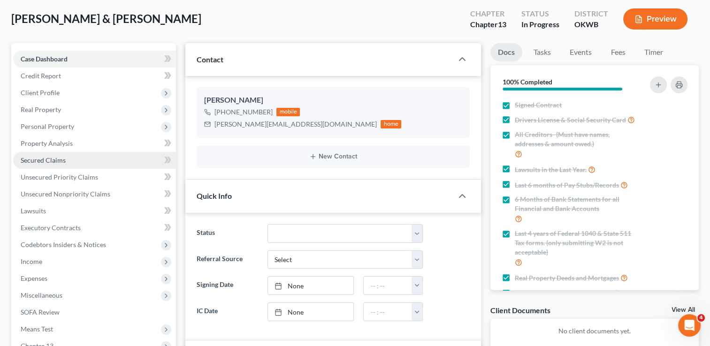
click at [45, 160] on span "Secured Claims" at bounding box center [43, 160] width 45 height 8
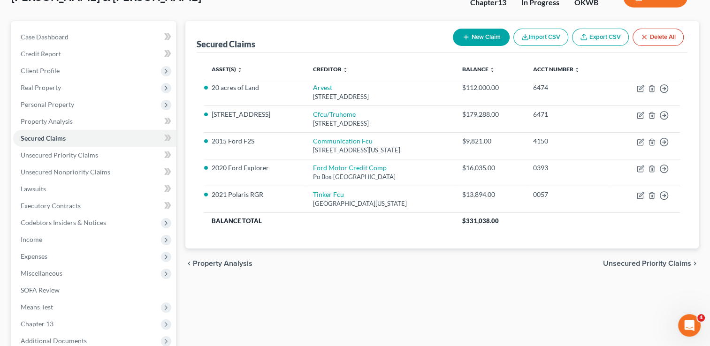
scroll to position [168, 0]
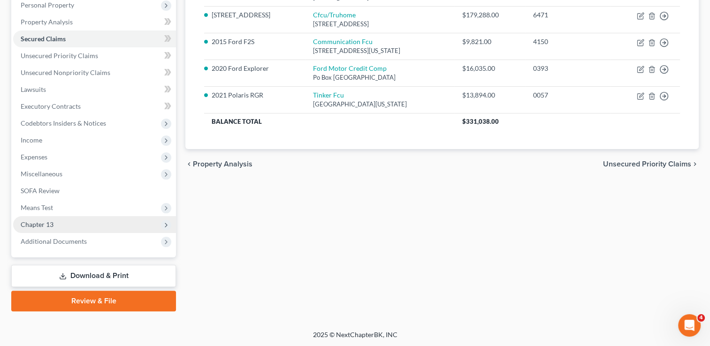
click at [44, 222] on span "Chapter 13" at bounding box center [37, 224] width 33 height 8
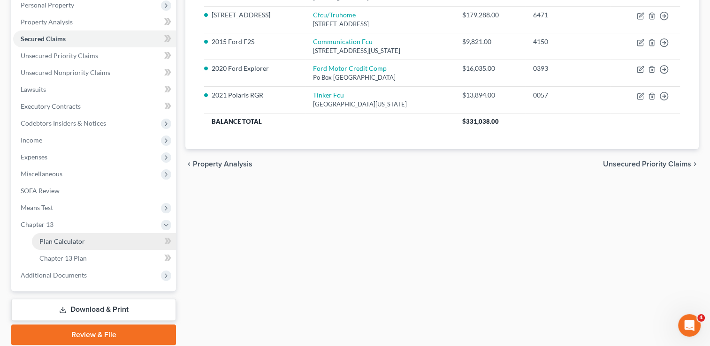
click at [59, 240] on span "Plan Calculator" at bounding box center [61, 241] width 45 height 8
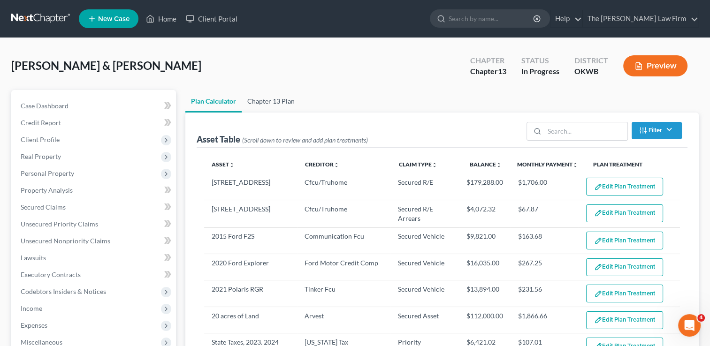
select select "59"
